Goal: Task Accomplishment & Management: Use online tool/utility

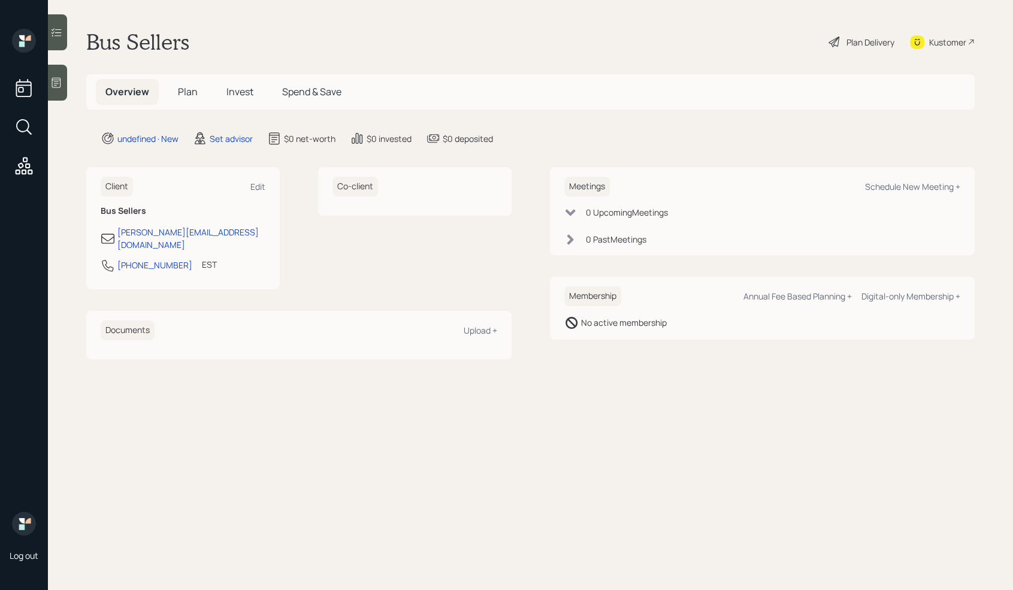
click at [52, 85] on icon at bounding box center [56, 83] width 9 height 10
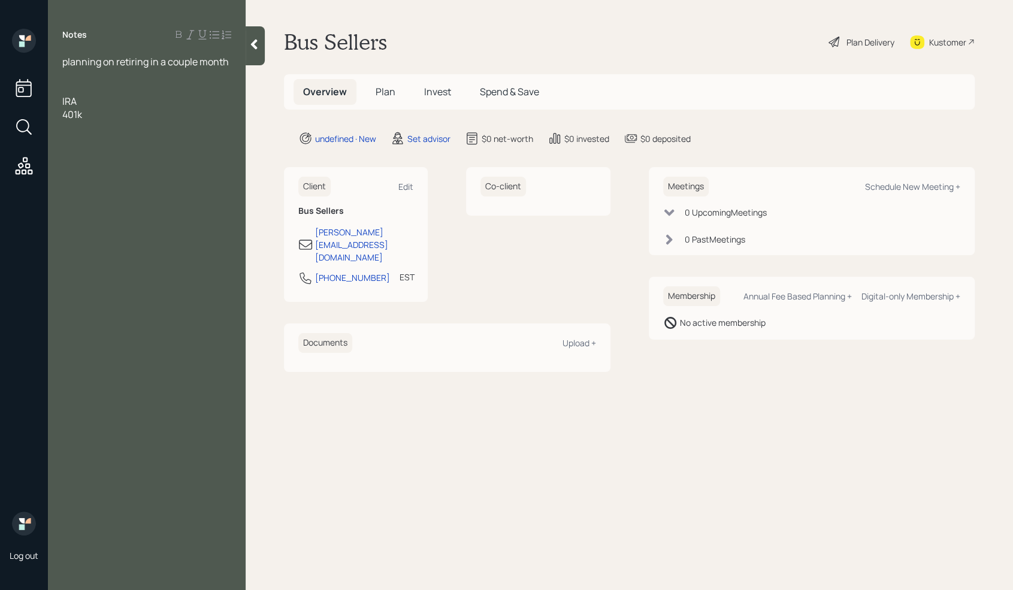
click at [66, 87] on div at bounding box center [146, 87] width 169 height 13
click at [98, 111] on div "401k" at bounding box center [146, 114] width 169 height 13
click at [78, 81] on span "Assets" at bounding box center [76, 87] width 29 height 13
click at [74, 74] on div at bounding box center [146, 74] width 169 height 13
click at [185, 89] on span "Married Spouse still workimg" at bounding box center [125, 87] width 126 height 13
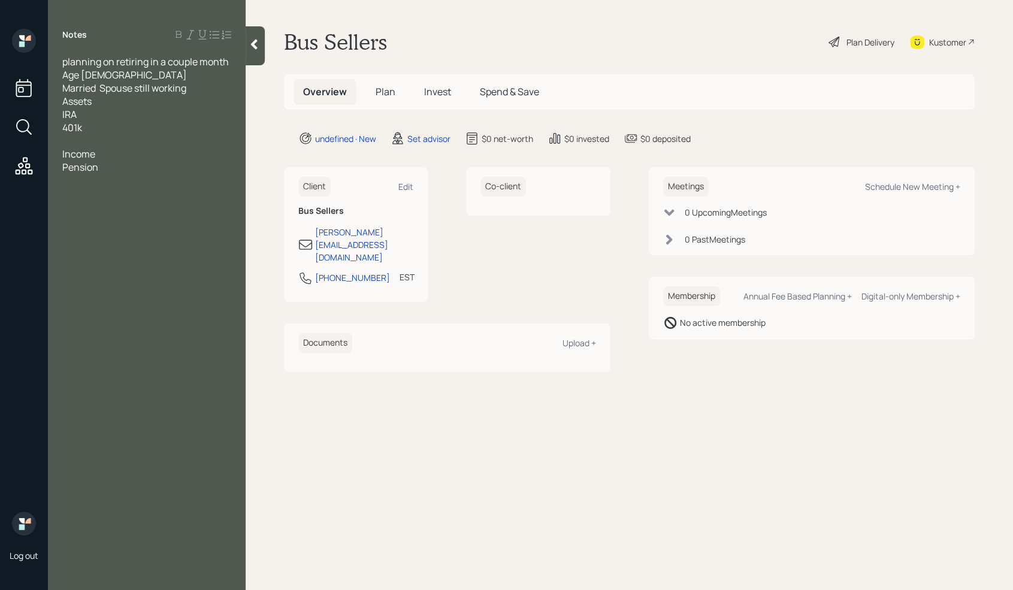
click at [99, 114] on div "IRA" at bounding box center [146, 114] width 169 height 13
click at [99, 135] on div at bounding box center [146, 140] width 169 height 13
click at [107, 121] on div "401k" at bounding box center [146, 127] width 169 height 13
click at [104, 123] on div "401k" at bounding box center [146, 127] width 169 height 13
click at [90, 144] on div at bounding box center [146, 140] width 169 height 13
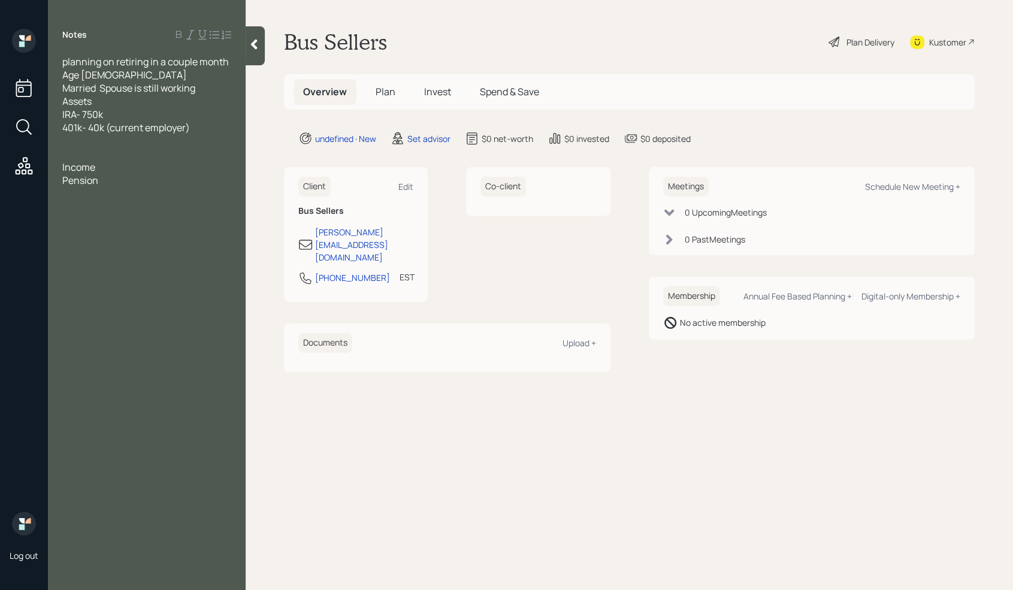
click at [204, 95] on div "Assets" at bounding box center [146, 101] width 169 height 13
click at [211, 91] on div "Married Spouse is still working" at bounding box center [146, 87] width 169 height 13
click at [108, 167] on div at bounding box center [146, 167] width 169 height 13
click at [96, 181] on div at bounding box center [146, 180] width 169 height 13
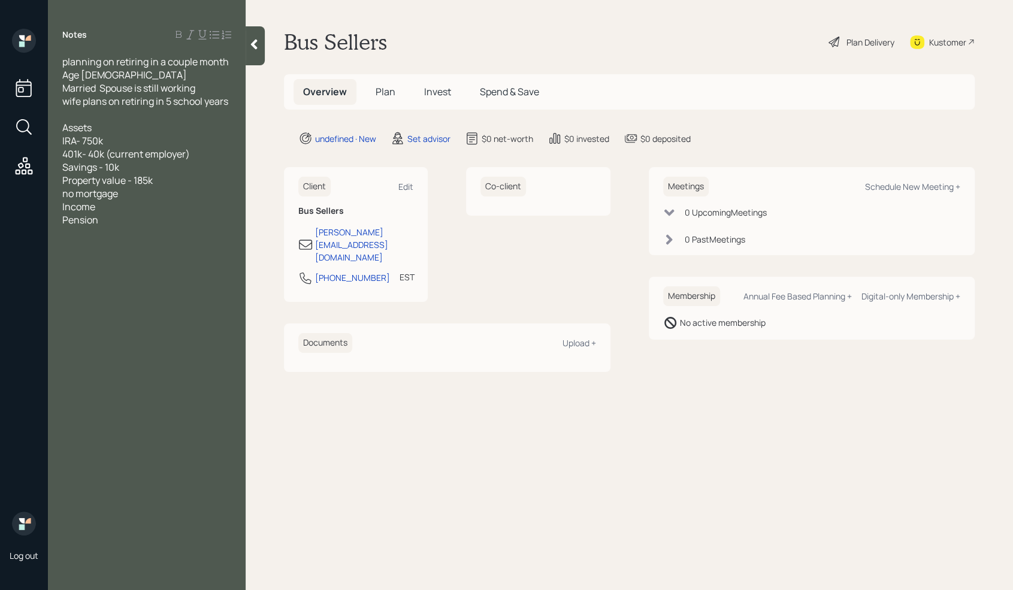
click at [117, 220] on div "Pension" at bounding box center [146, 219] width 169 height 13
click at [170, 247] on span "IF he delays it to 62 its jujmps of to 2400" at bounding box center [136, 253] width 149 height 26
click at [101, 256] on div "IF he delays it to 62 its jumps of to 2400" at bounding box center [146, 253] width 169 height 26
click at [146, 277] on span "If ihe dleay s to 65 - 3500" at bounding box center [116, 272] width 108 height 13
click at [225, 272] on span "If ihe dleay s to 65 it jumps up to 3500" at bounding box center [143, 272] width 162 height 13
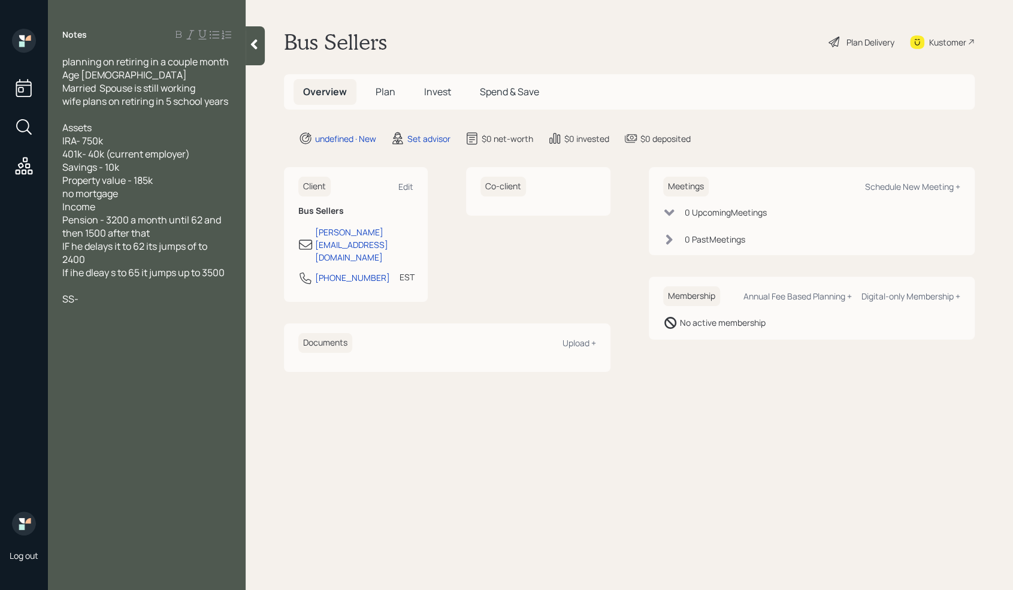
click at [74, 270] on span "If ihe dleay s to 65 it jumps up to 3500" at bounding box center [143, 272] width 162 height 13
click at [96, 267] on span "If he dleay s to 65 it jumps up to 3500" at bounding box center [142, 272] width 160 height 13
click at [87, 299] on div "SS-" at bounding box center [146, 298] width 169 height 13
click at [132, 271] on span "If he delays to 65 it jumps up to 3500" at bounding box center [141, 272] width 158 height 13
click at [138, 407] on div "Notes planning on retiring in a couple month Age [DEMOGRAPHIC_DATA] Married Spo…" at bounding box center [147, 302] width 198 height 547
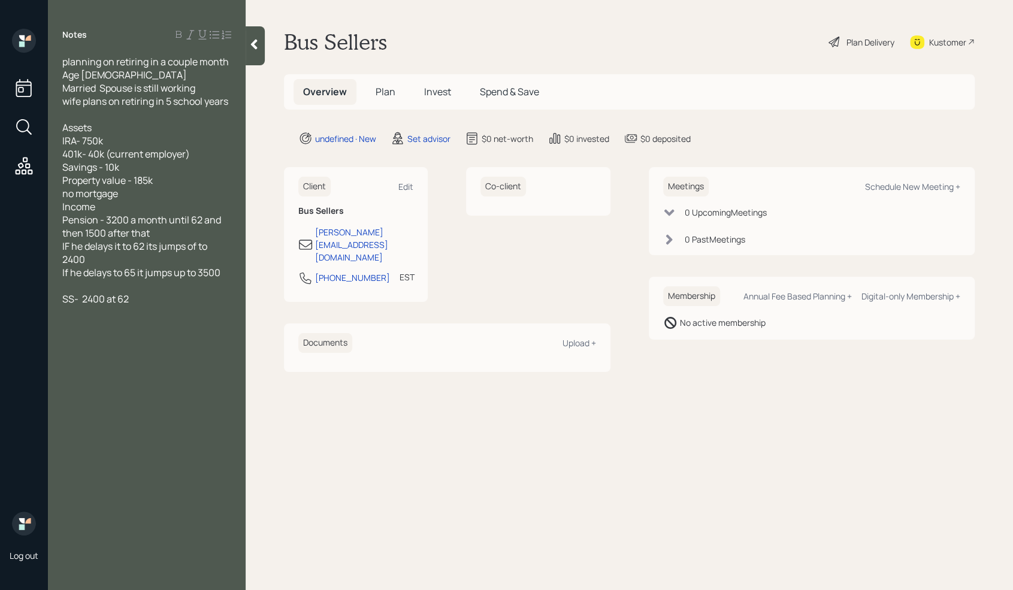
click at [147, 303] on div "SS- 2400 at 62" at bounding box center [146, 298] width 169 height 13
click at [171, 298] on div "SS- 2400 at 62" at bounding box center [146, 298] width 169 height 13
click at [138, 193] on div "no mortgage" at bounding box center [146, 193] width 169 height 13
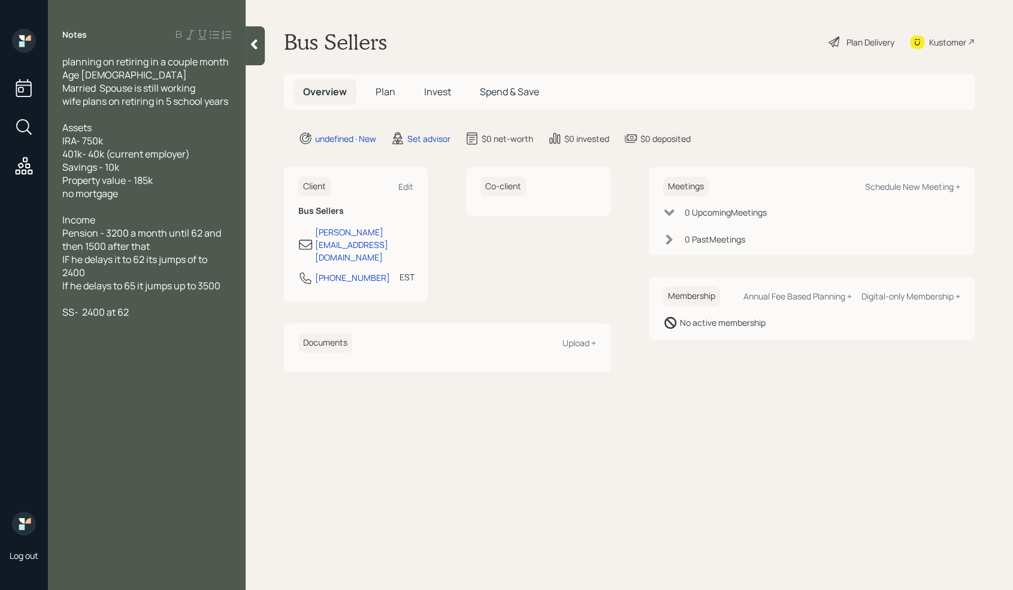
click at [92, 299] on div at bounding box center [146, 298] width 169 height 13
click at [146, 316] on div "SS- 2400 at 62" at bounding box center [146, 312] width 169 height 13
click at [211, 304] on div "Wife Annual income - 18k- 20k" at bounding box center [146, 298] width 169 height 13
click at [192, 316] on div "SS- 2400 at 62" at bounding box center [146, 312] width 169 height 13
click at [145, 431] on div "supplemental" at bounding box center [146, 430] width 169 height 13
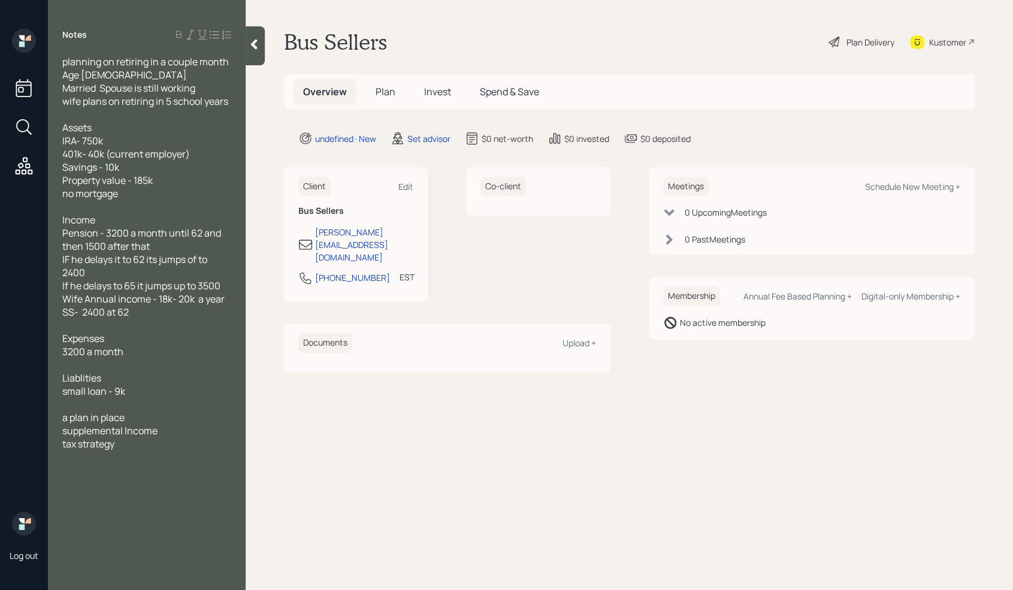
click at [137, 449] on div "tax strategy" at bounding box center [146, 443] width 169 height 13
click at [256, 37] on div at bounding box center [255, 45] width 19 height 39
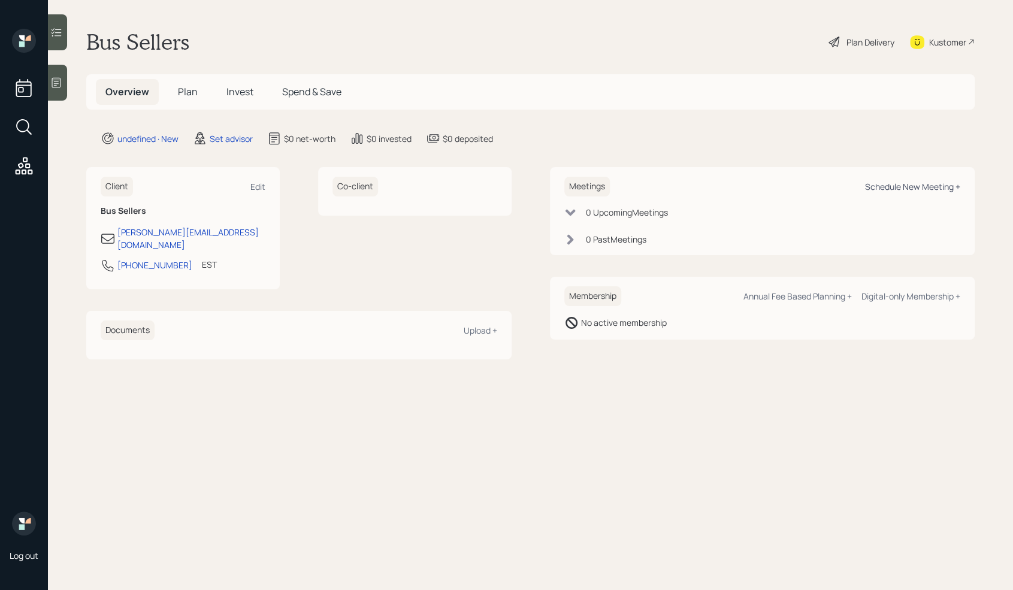
click at [936, 186] on div "Schedule New Meeting +" at bounding box center [912, 186] width 95 height 11
select select "round-[PERSON_NAME]"
click at [51, 83] on icon at bounding box center [56, 83] width 12 height 12
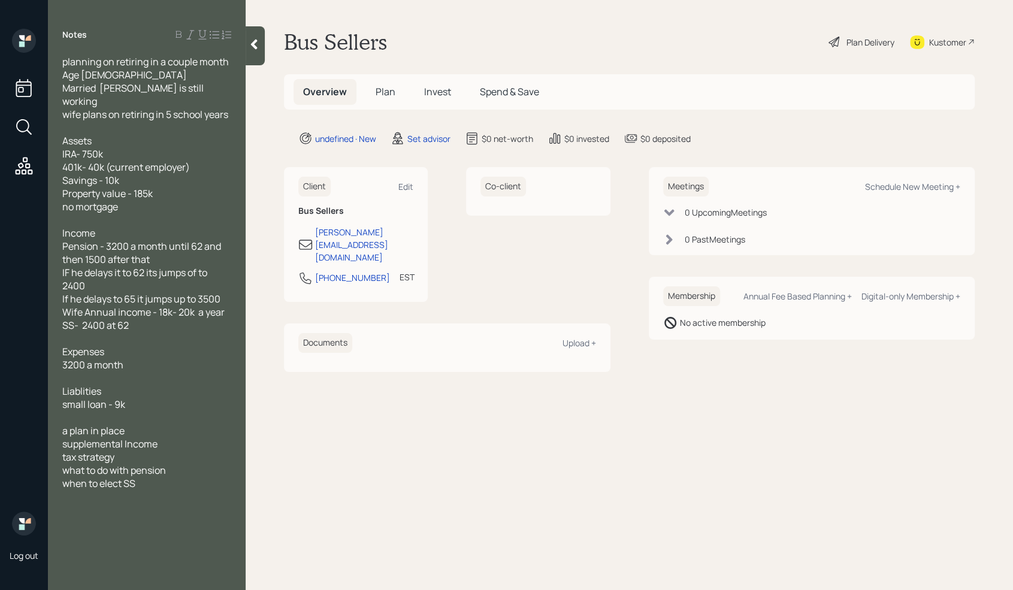
click at [254, 40] on icon at bounding box center [254, 44] width 12 height 12
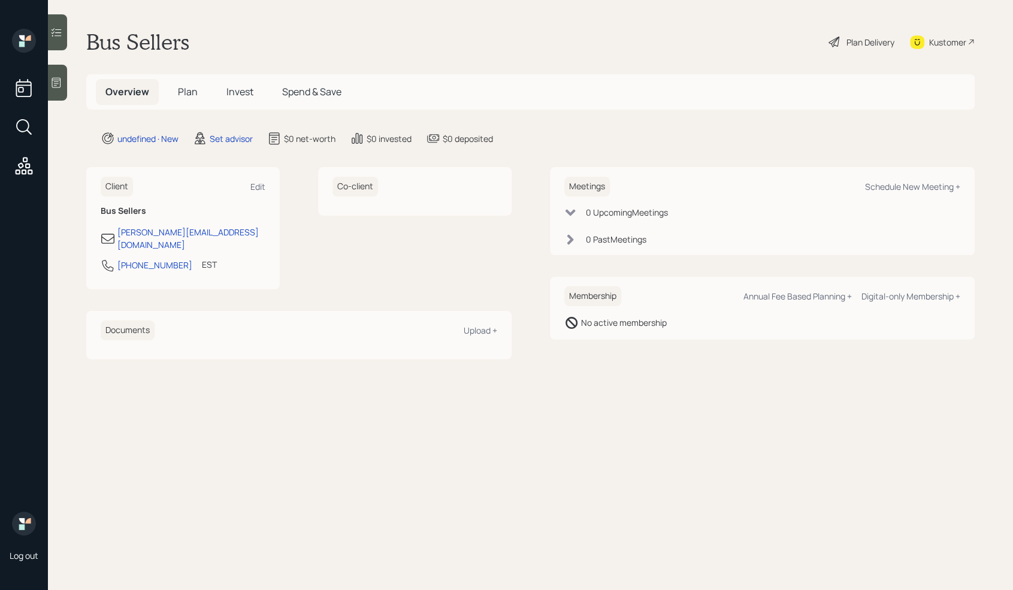
click at [42, 73] on div "Log out" at bounding box center [24, 295] width 48 height 590
click at [47, 76] on div "Log out" at bounding box center [24, 295] width 48 height 590
click at [54, 80] on icon at bounding box center [56, 83] width 12 height 12
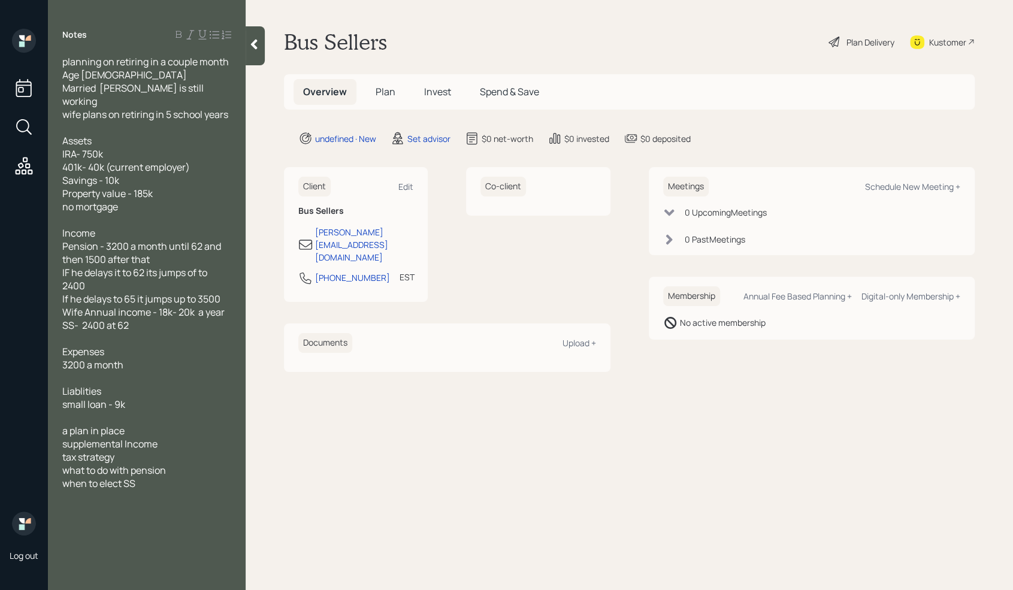
click at [259, 41] on icon at bounding box center [254, 44] width 12 height 12
